Goal: Navigation & Orientation: Find specific page/section

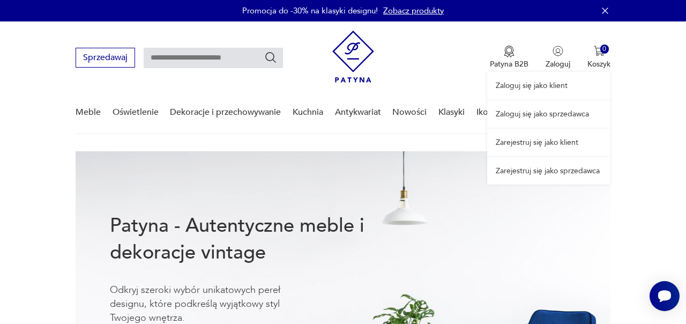
click at [540, 110] on link "Zaloguj się jako sprzedawca" at bounding box center [548, 113] width 123 height 27
click at [554, 110] on link "Zaloguj się jako sprzedawca" at bounding box center [548, 113] width 123 height 27
